Goal: Check status: Check status

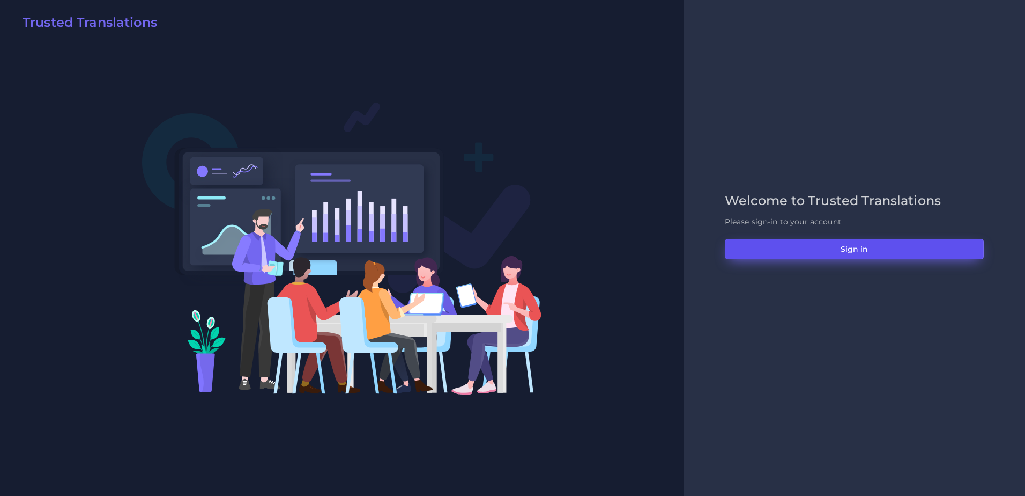
click at [843, 256] on button "Sign in" at bounding box center [854, 249] width 259 height 20
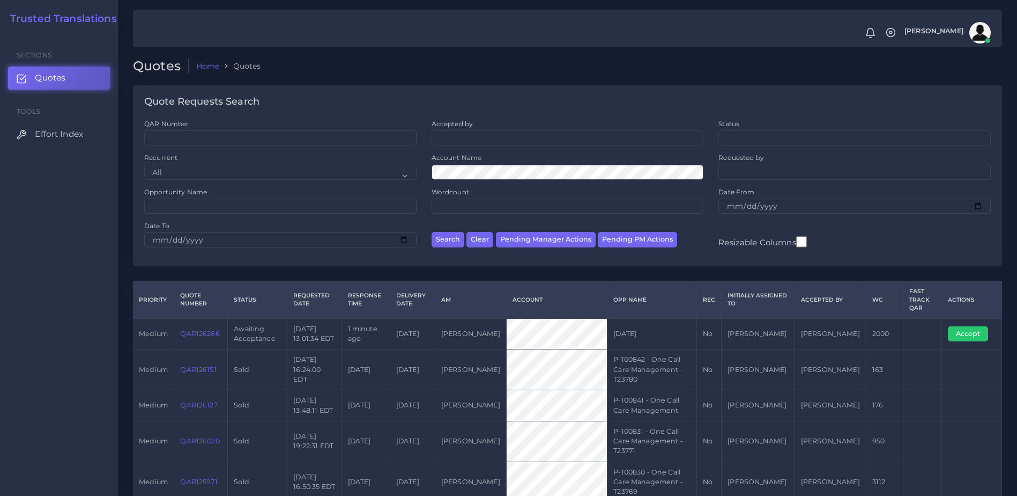
click at [209, 331] on link "QAR126266" at bounding box center [199, 333] width 39 height 8
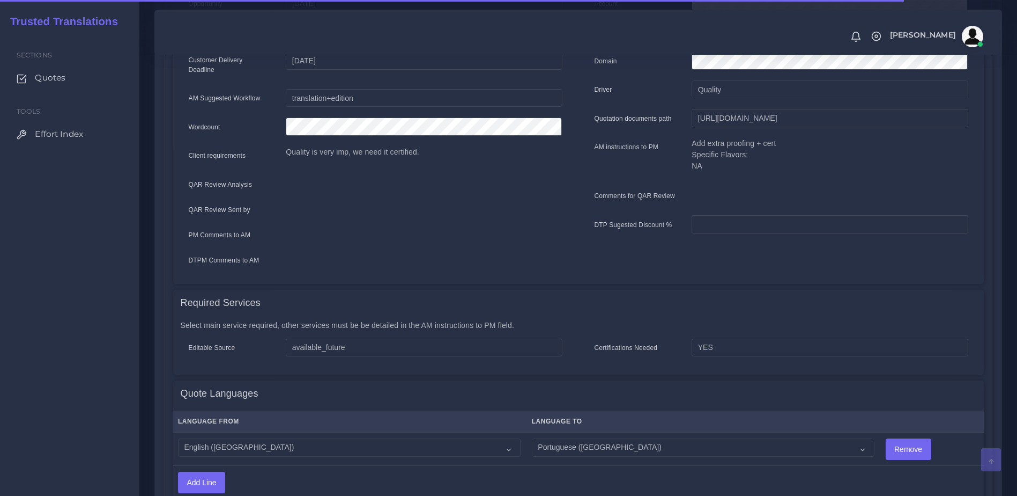
scroll to position [304, 0]
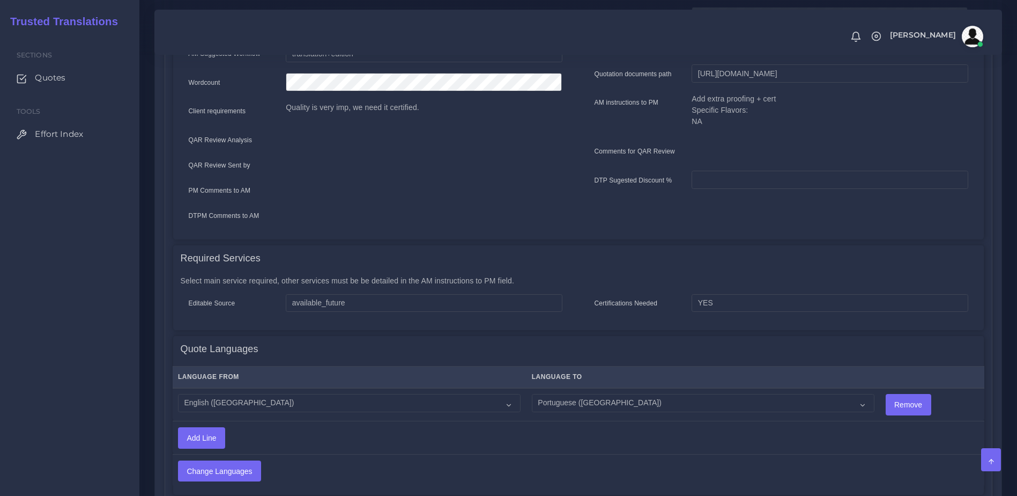
click at [981, 306] on div "Certifications Needed YES" at bounding box center [782, 308] width 406 height 29
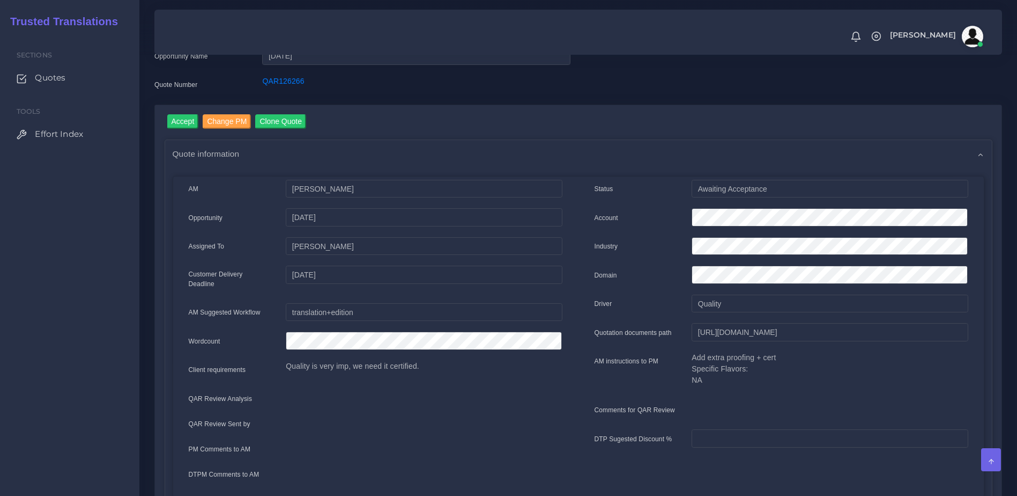
scroll to position [0, 0]
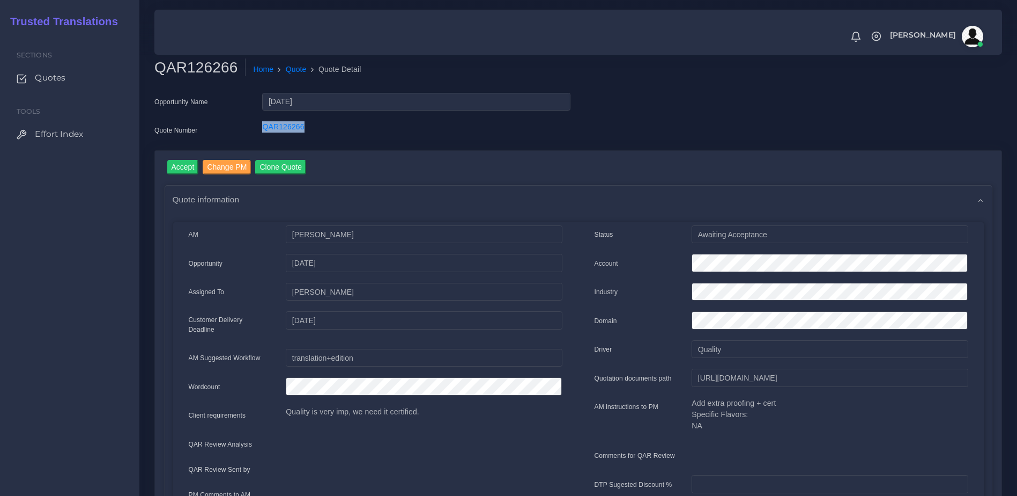
drag, startPoint x: 243, startPoint y: 131, endPoint x: 329, endPoint y: 128, distance: 85.3
click at [329, 128] on div "Quote Number QAR126266" at bounding box center [362, 131] width 432 height 21
copy div "QAR126266"
drag, startPoint x: 49, startPoint y: 179, endPoint x: 94, endPoint y: 142, distance: 58.6
click at [49, 179] on div "Sections Quotes Tools Effort Index" at bounding box center [69, 264] width 139 height 462
